Goal: Transaction & Acquisition: Purchase product/service

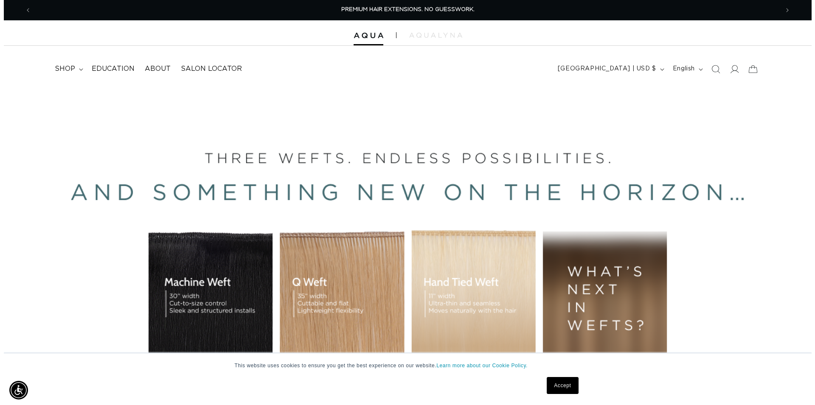
scroll to position [0, 1495]
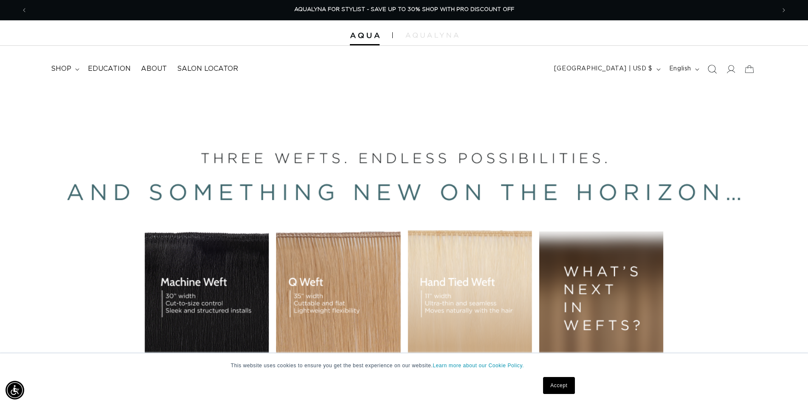
click at [710, 69] on icon "Search" at bounding box center [711, 68] width 9 height 9
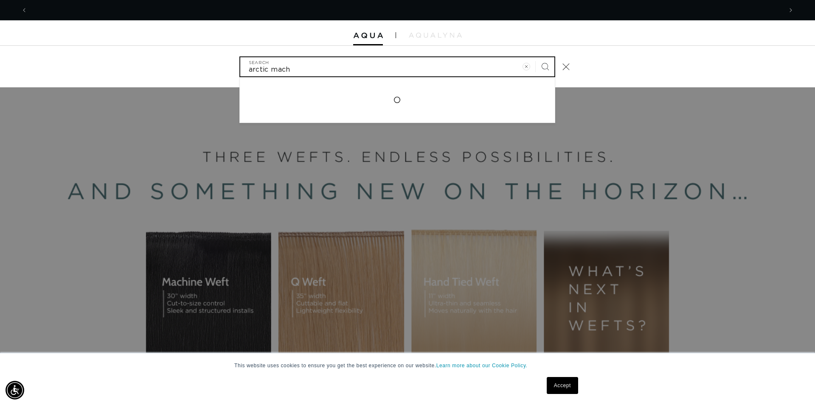
scroll to position [0, 754]
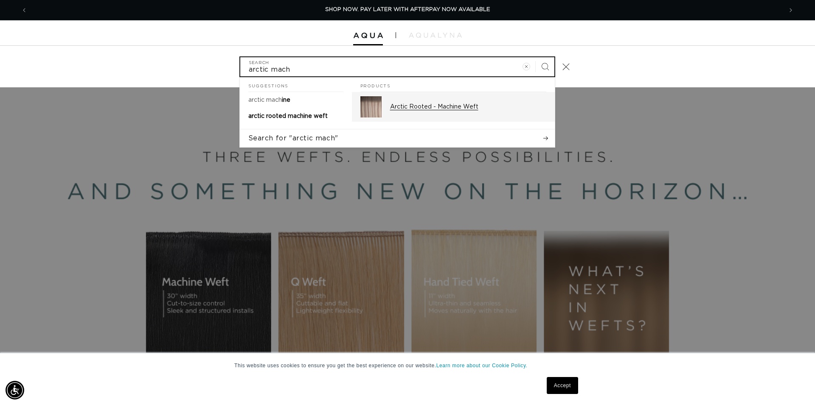
type input "arctic mach"
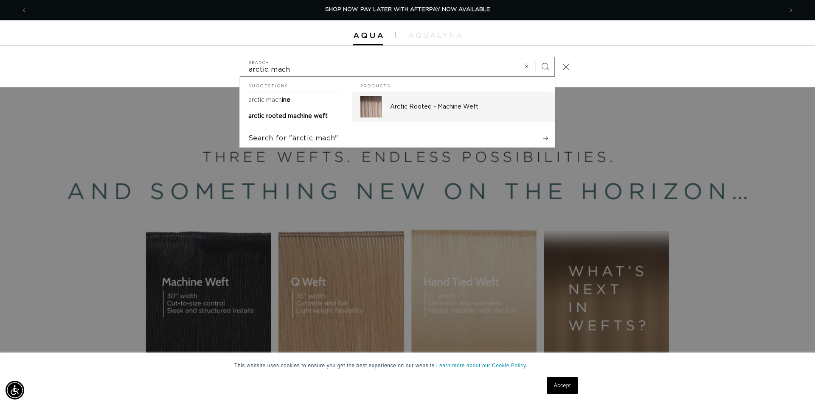
click at [480, 108] on p "Arctic Rooted - Machine Weft" at bounding box center [468, 107] width 156 height 8
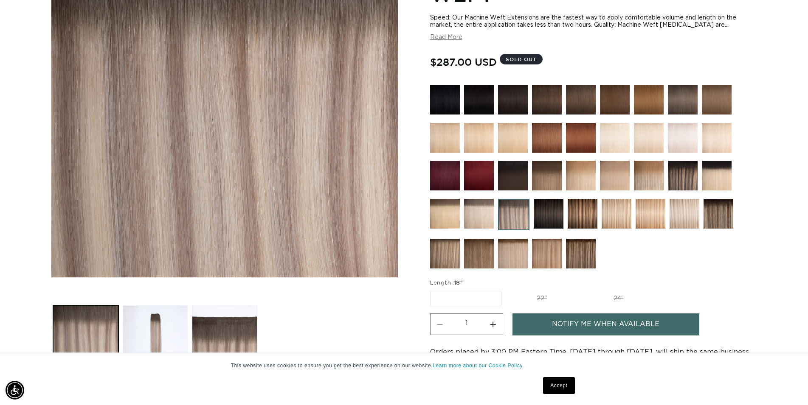
scroll to position [0, 747]
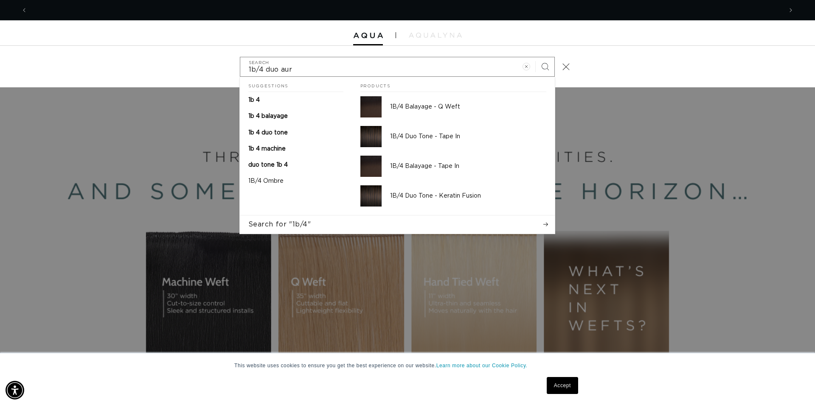
scroll to position [0, 1509]
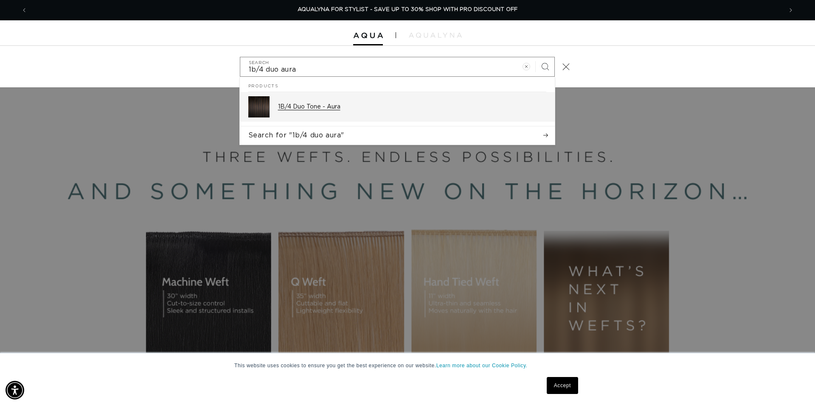
type input "1b/4 duo aura"
click at [336, 107] on p "1B/4 Duo Tone - Aura" at bounding box center [412, 107] width 268 height 8
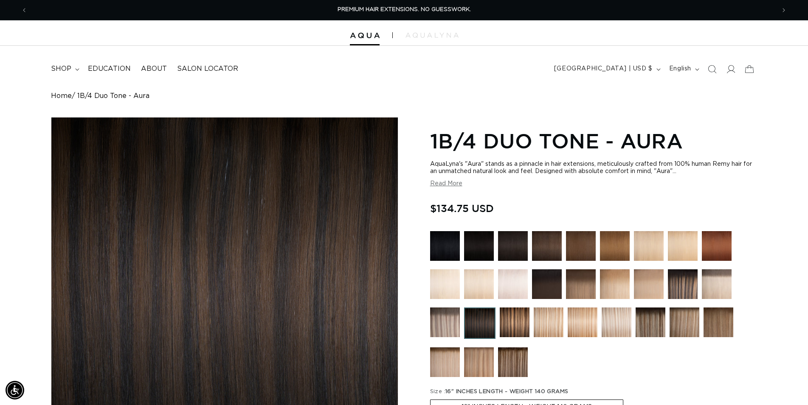
scroll to position [216, 0]
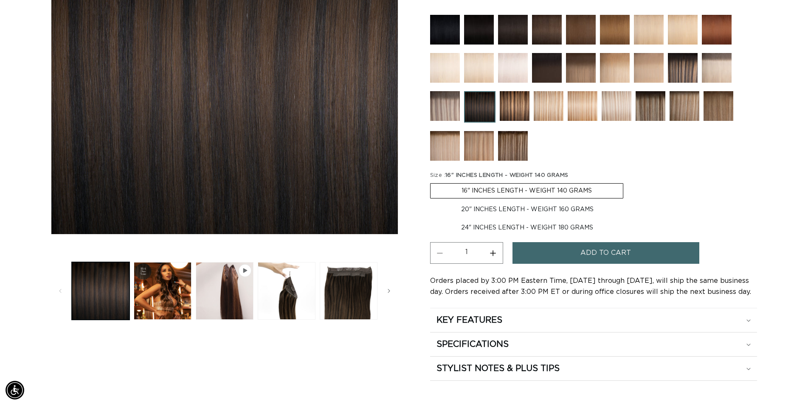
click at [504, 227] on label "24" INCHES LENGTH - WEIGHT 180 GRAMS Variant sold out or unavailable" at bounding box center [527, 228] width 194 height 14
click at [628, 201] on input "24" INCHES LENGTH - WEIGHT 180 GRAMS Variant sold out or unavailable" at bounding box center [628, 201] width 0 height 0
radio input "true"
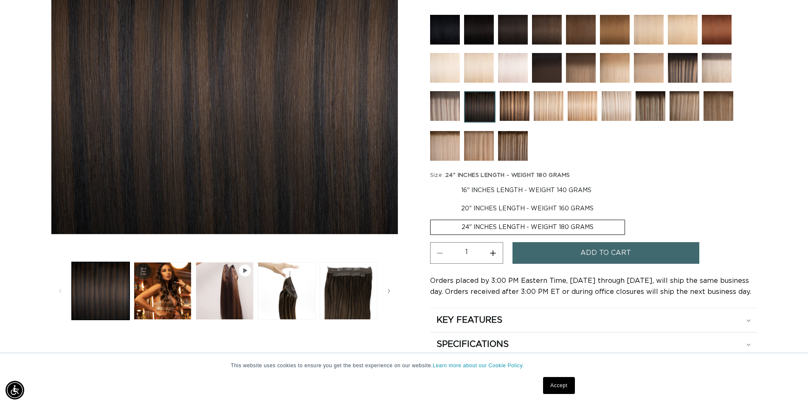
click at [597, 249] on span "Add to cart" at bounding box center [605, 253] width 50 height 22
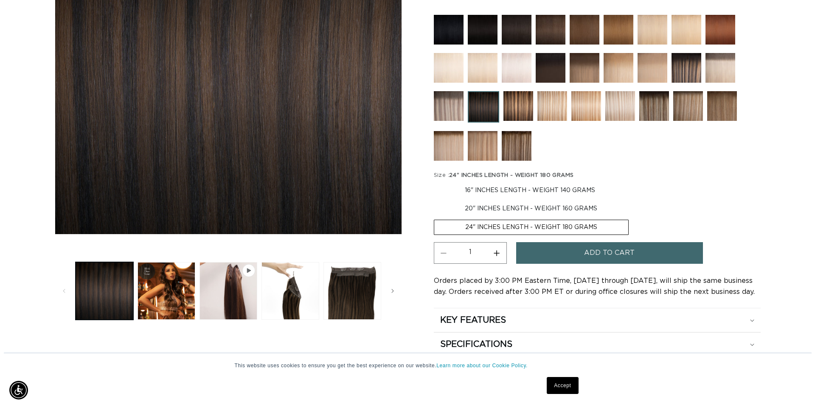
scroll to position [0, 754]
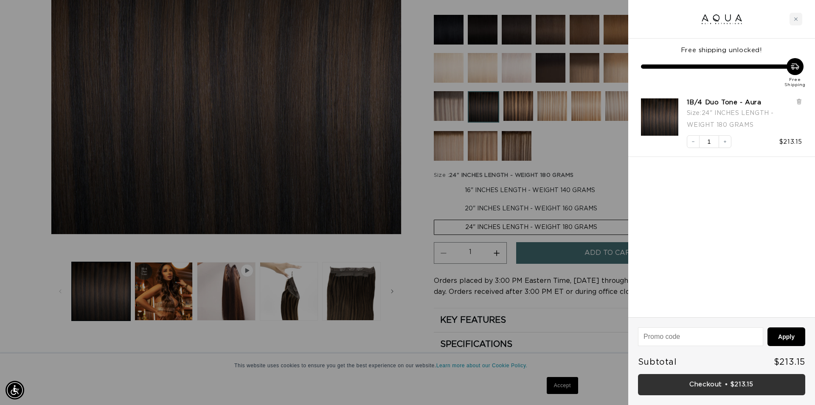
click at [712, 381] on link "Checkout • $213.15" at bounding box center [721, 385] width 167 height 22
